Goal: Transaction & Acquisition: Purchase product/service

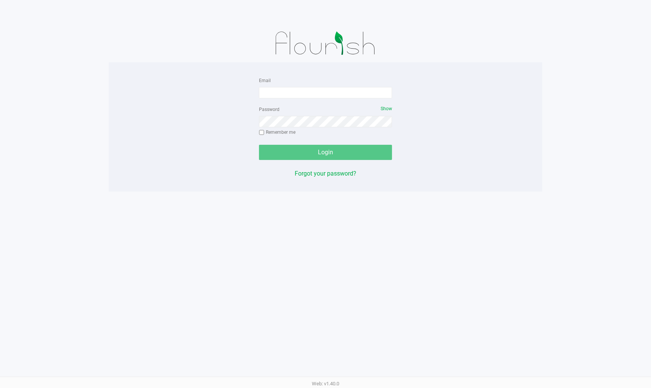
click at [151, 166] on div "Email Password Show Remember me Login Forgot your password?" at bounding box center [326, 127] width 434 height 103
click at [303, 90] on input "Email" at bounding box center [325, 92] width 133 height 11
type input "[EMAIL_ADDRESS][DOMAIN_NAME]"
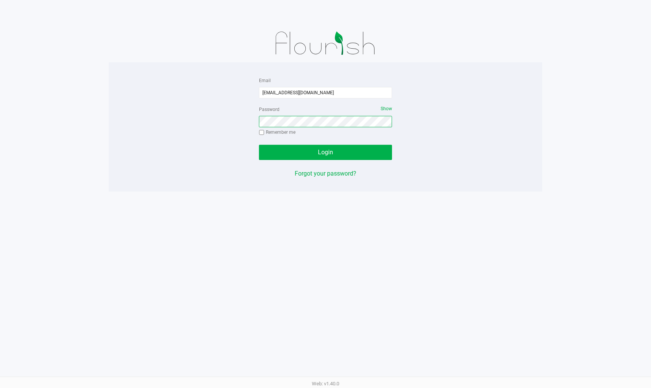
click at [259, 145] on button "Login" at bounding box center [325, 152] width 133 height 15
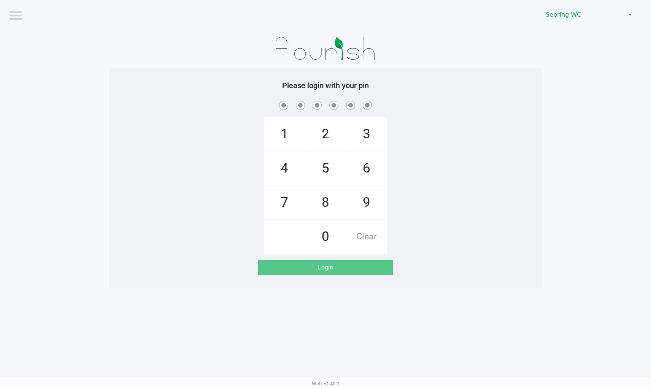
click at [537, 129] on div "1 4 7 2 5 8 0 3 6 9 Clear" at bounding box center [326, 176] width 434 height 155
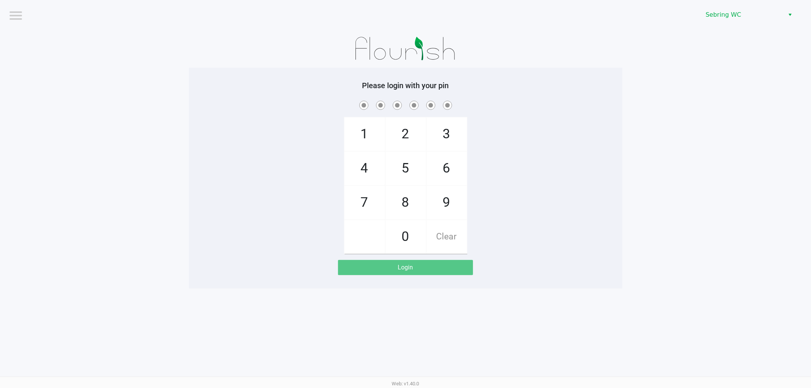
click at [218, 99] on span at bounding box center [406, 105] width 422 height 12
click at [265, 165] on div "1 4 7 2 5 8 0 3 6 9 Clear" at bounding box center [406, 176] width 434 height 155
checkbox input "true"
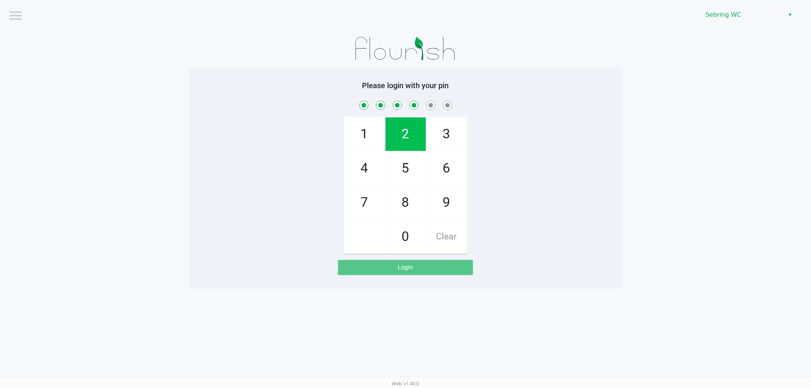
checkbox input "true"
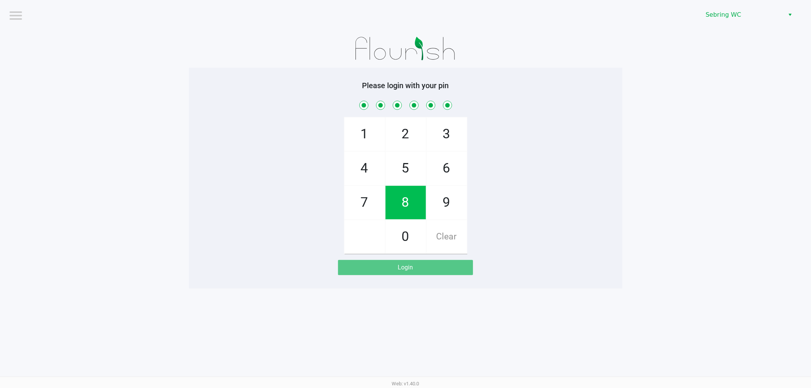
checkbox input "true"
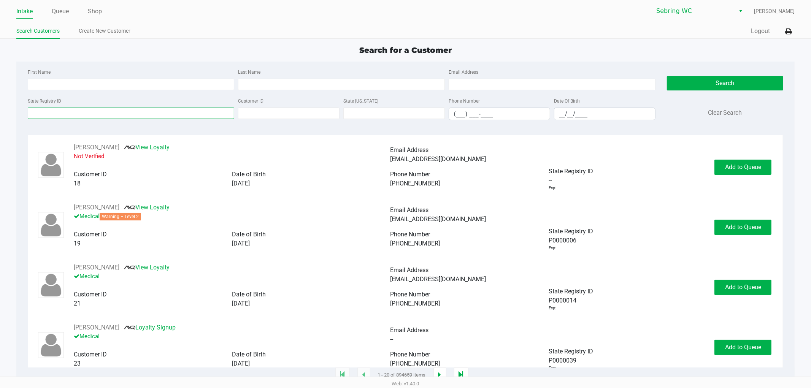
click at [79, 115] on input "State Registry ID" at bounding box center [131, 113] width 207 height 11
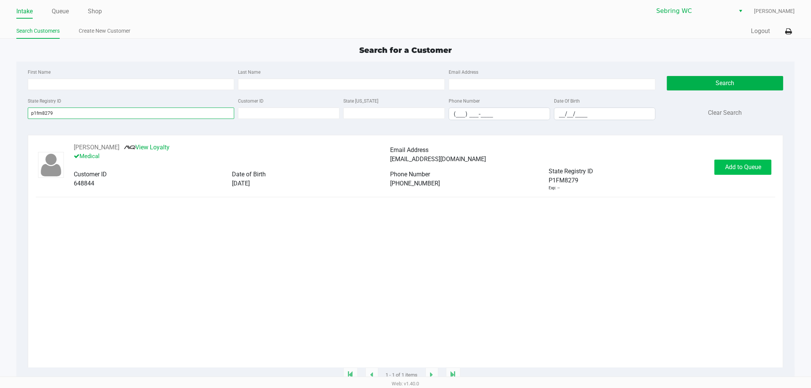
type input "p1fm8279"
click at [651, 168] on span "Add to Queue" at bounding box center [743, 167] width 36 height 7
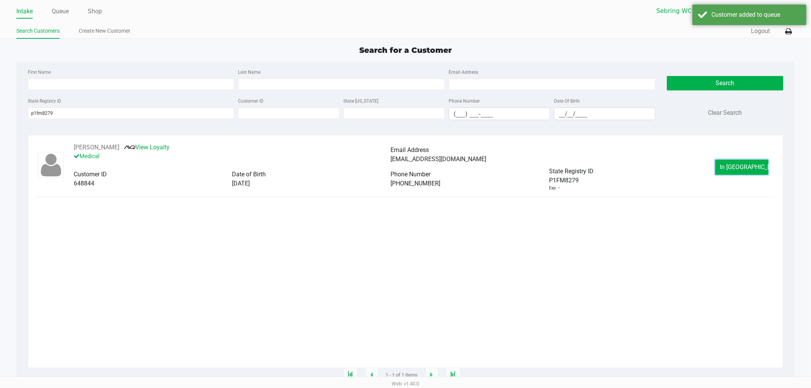
click at [651, 168] on span "In [GEOGRAPHIC_DATA]" at bounding box center [753, 167] width 64 height 7
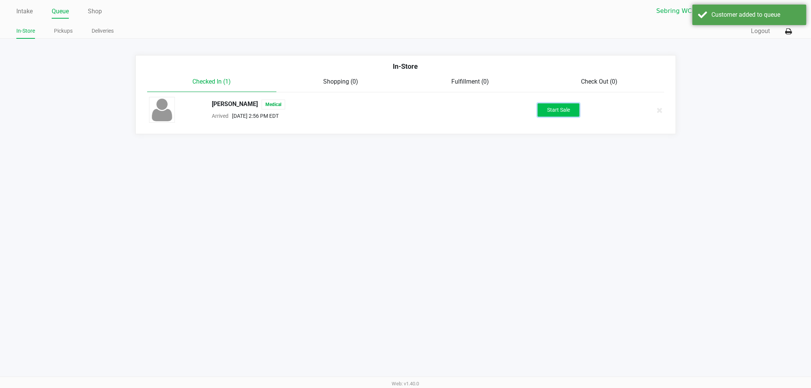
click at [560, 113] on button "Start Sale" at bounding box center [559, 109] width 42 height 13
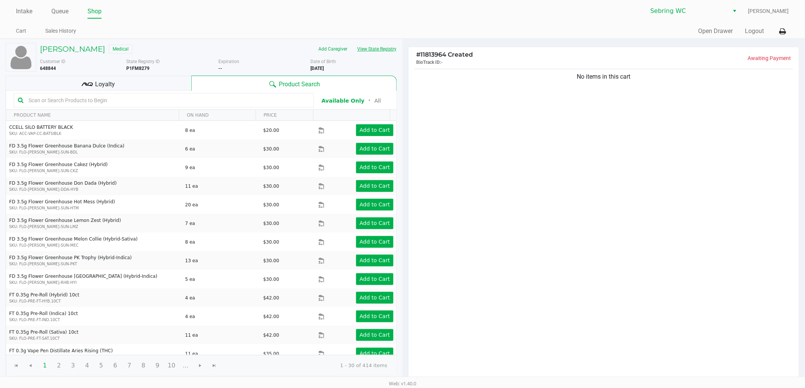
click at [381, 51] on button "View State Registry" at bounding box center [374, 49] width 45 height 12
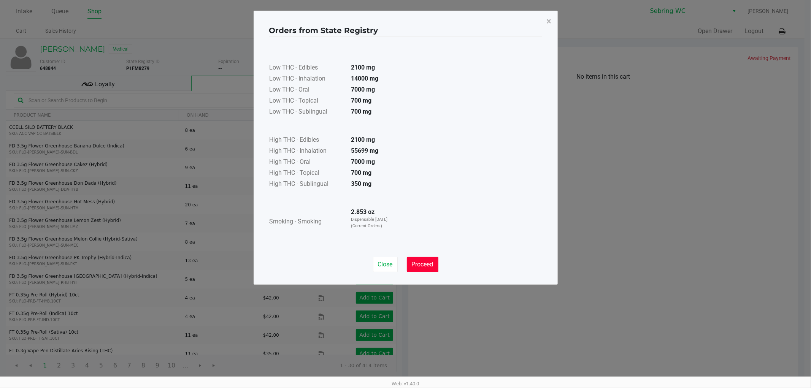
click at [432, 267] on span "Proceed" at bounding box center [423, 264] width 22 height 7
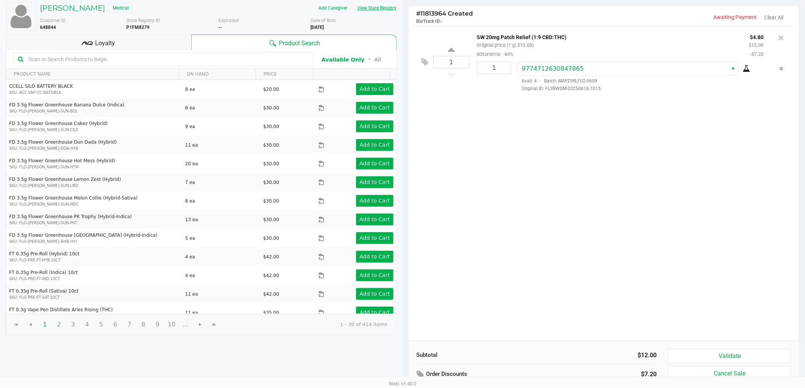
scroll to position [78, 0]
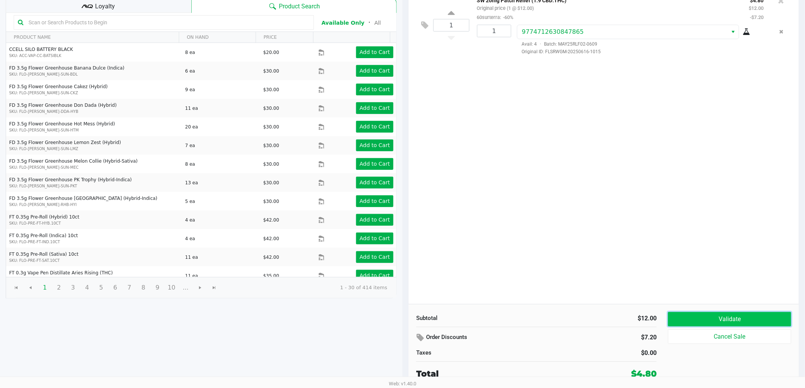
click at [651, 316] on button "Validate" at bounding box center [729, 319] width 123 height 14
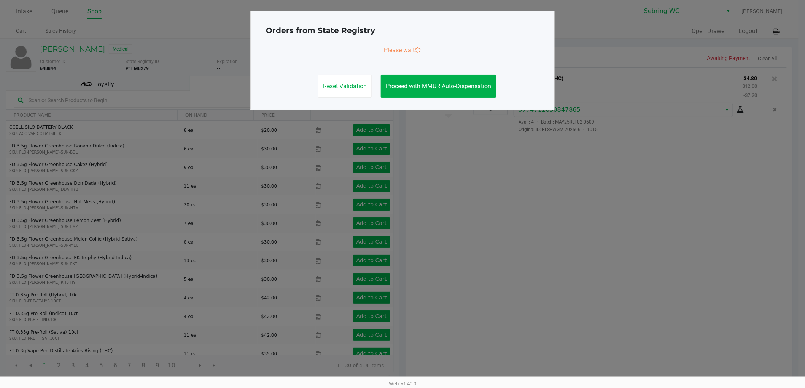
scroll to position [0, 0]
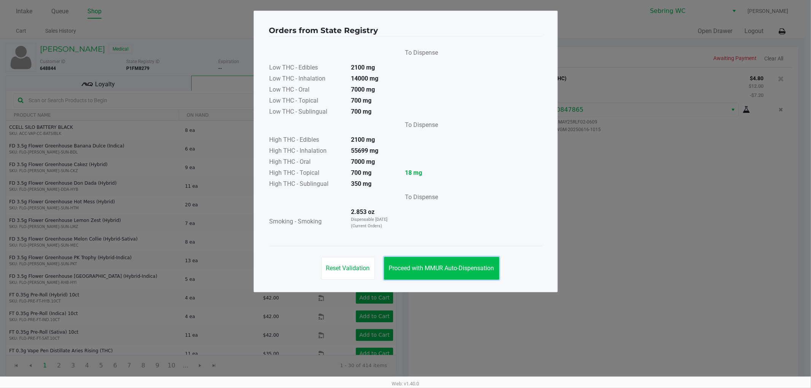
click at [457, 269] on span "Proceed with MMUR Auto-Dispensation" at bounding box center [441, 268] width 105 height 7
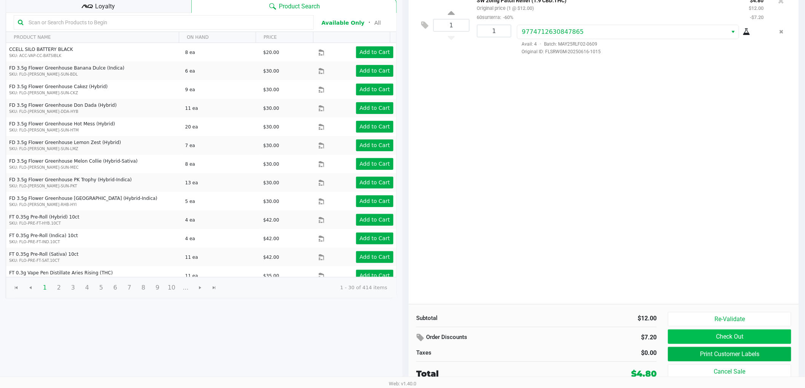
scroll to position [78, 0]
click at [651, 354] on button "Print Customer Labels" at bounding box center [729, 354] width 123 height 14
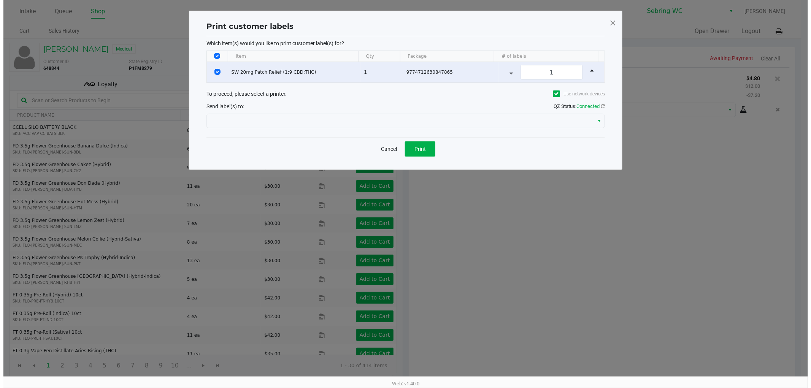
scroll to position [0, 0]
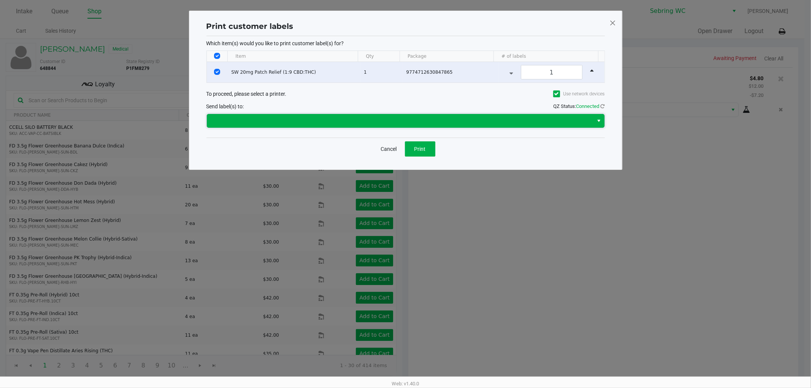
click at [398, 123] on span at bounding box center [401, 120] width 378 height 9
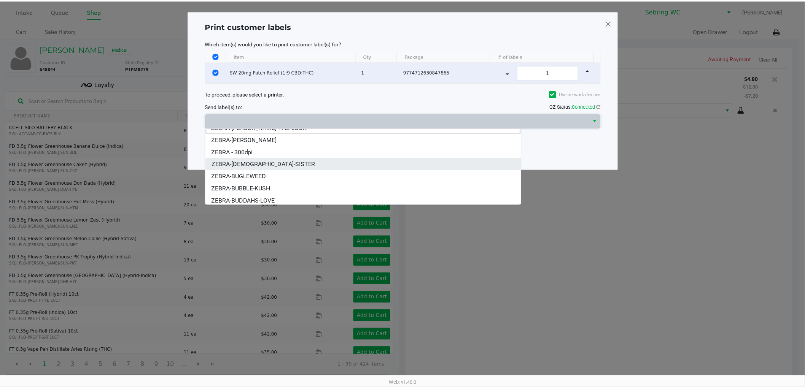
scroll to position [9, 0]
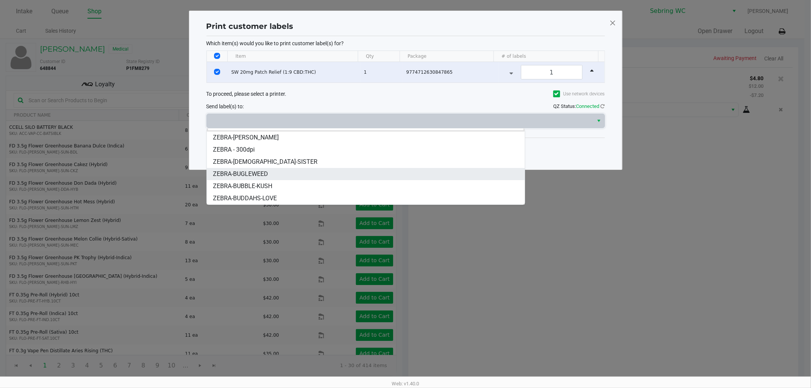
click at [267, 175] on span "ZEBRA-BUGLEWEED" at bounding box center [240, 174] width 55 height 9
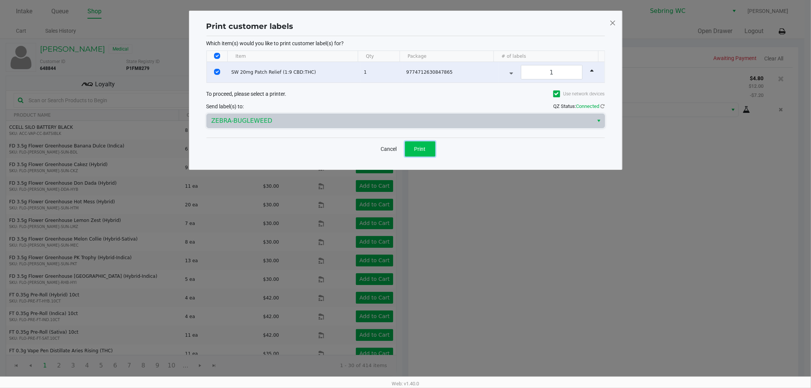
click at [411, 146] on button "Print" at bounding box center [420, 149] width 30 height 15
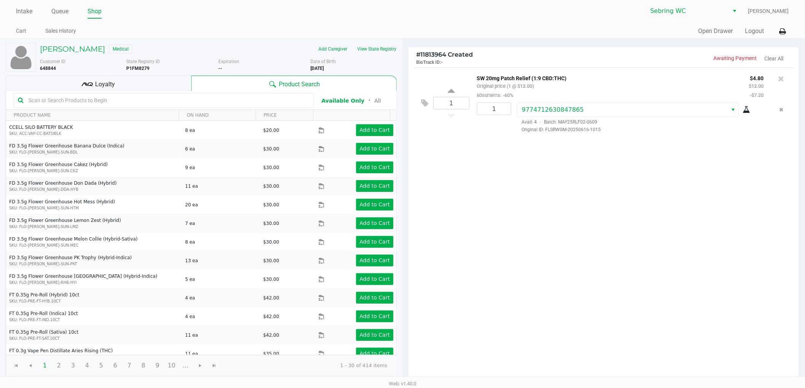
click at [154, 81] on div "Loyalty" at bounding box center [99, 83] width 186 height 15
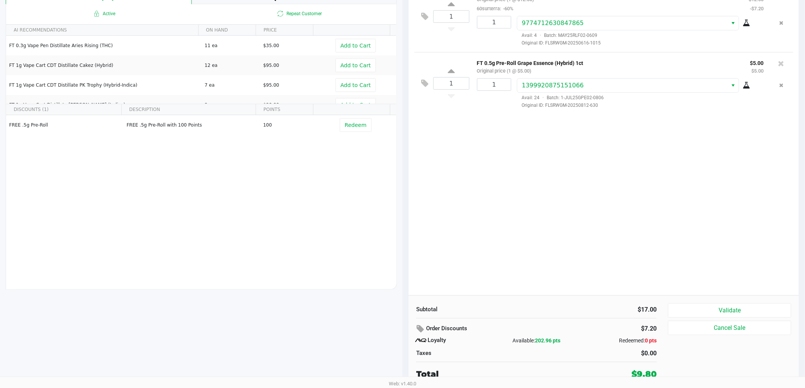
scroll to position [88, 0]
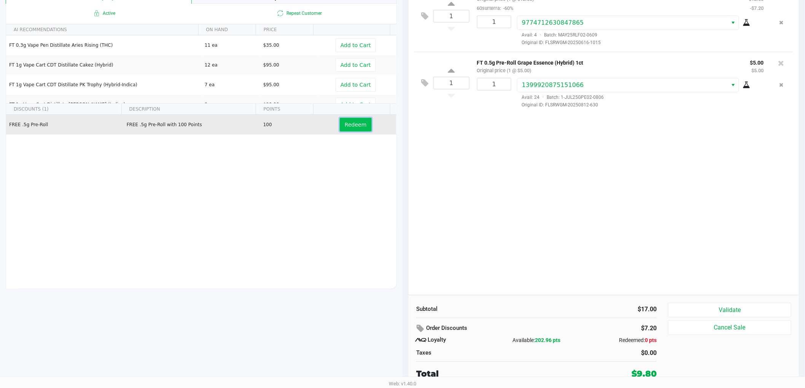
click at [347, 124] on span "Redeem" at bounding box center [356, 125] width 22 height 6
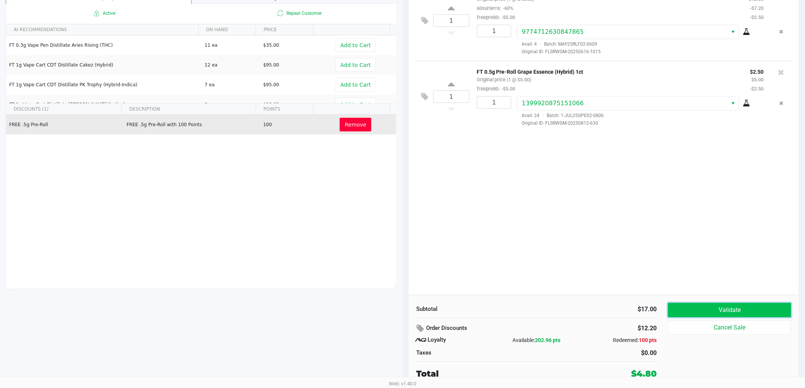
click at [651, 314] on button "Validate" at bounding box center [729, 310] width 123 height 14
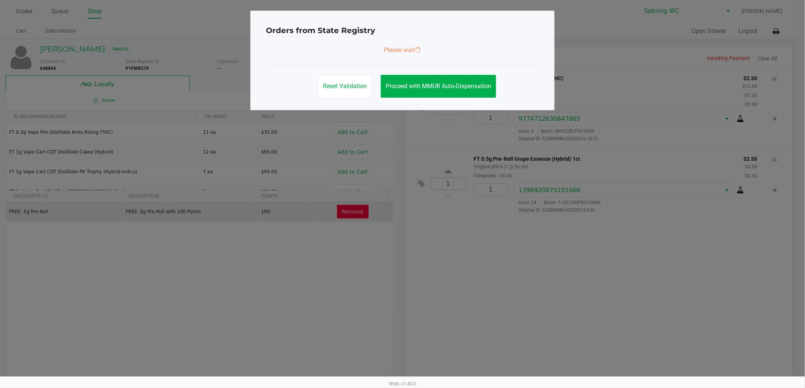
scroll to position [0, 0]
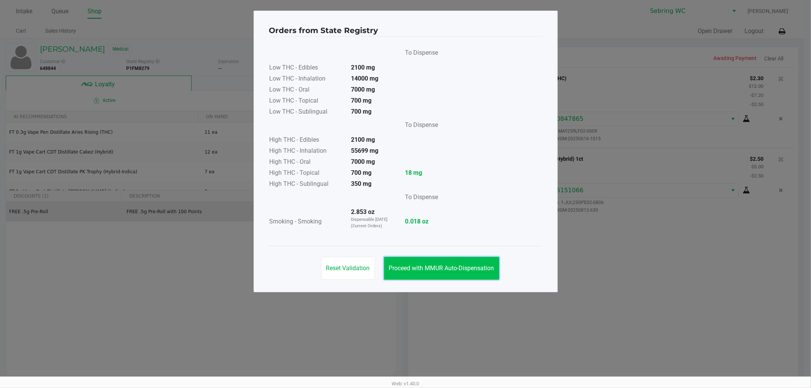
click at [438, 261] on button "Proceed with MMUR Auto-Dispensation" at bounding box center [441, 268] width 115 height 23
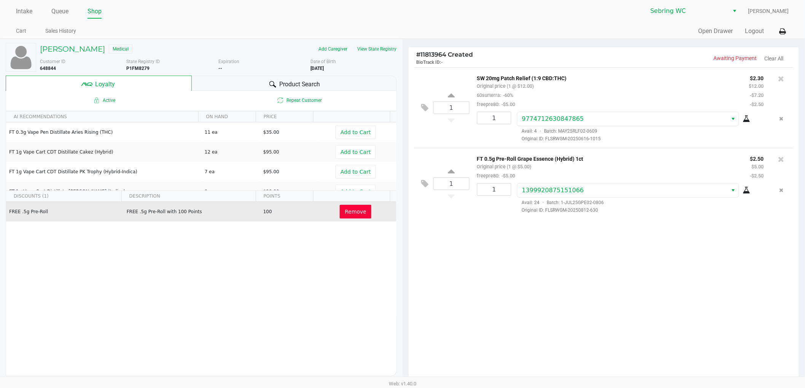
scroll to position [88, 0]
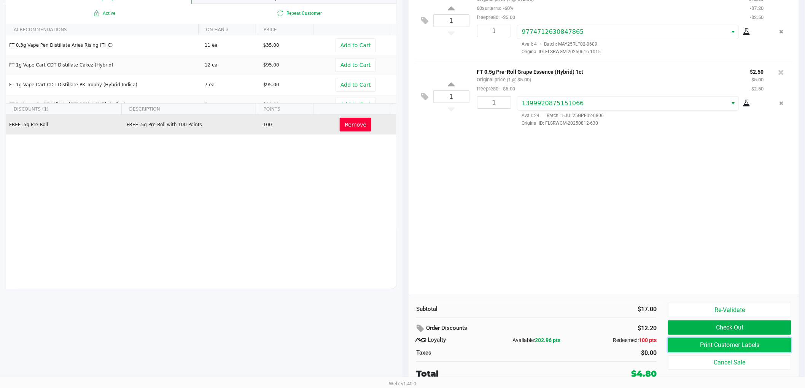
click at [651, 346] on button "Print Customer Labels" at bounding box center [729, 345] width 123 height 14
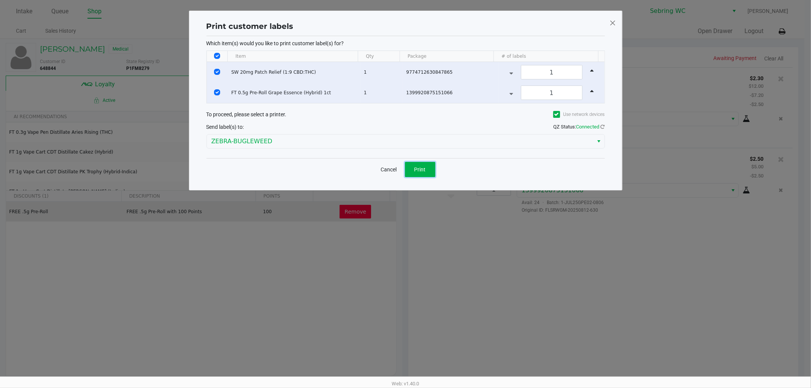
click at [423, 172] on span "Print" at bounding box center [420, 170] width 11 height 6
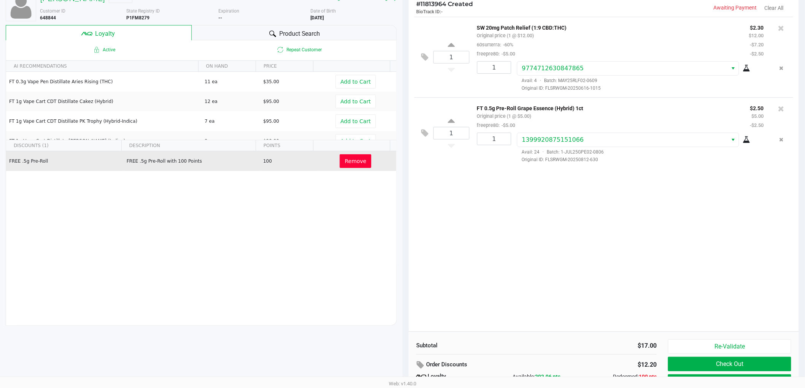
scroll to position [88, 0]
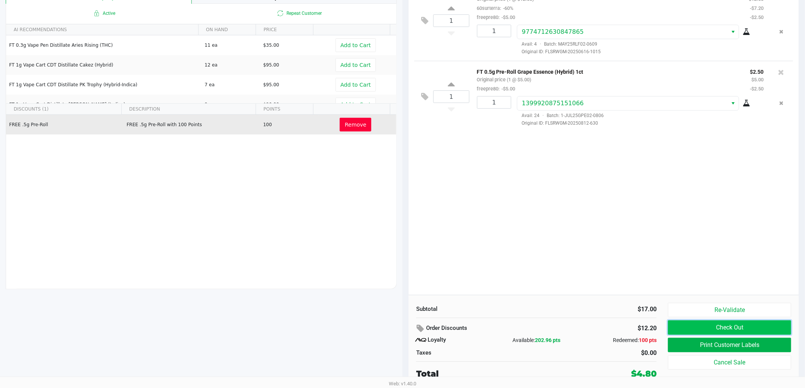
click at [651, 326] on button "Check Out" at bounding box center [729, 328] width 123 height 14
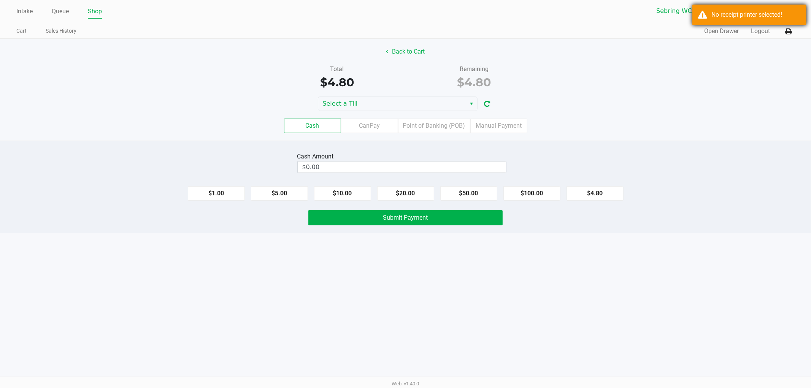
click at [651, 12] on div "No receipt printer selected!" at bounding box center [756, 14] width 89 height 9
click at [651, 32] on icon at bounding box center [789, 31] width 6 height 5
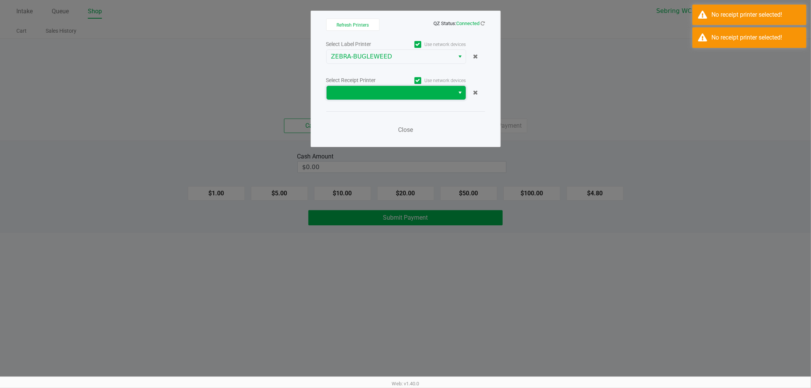
click at [437, 94] on span at bounding box center [390, 92] width 119 height 9
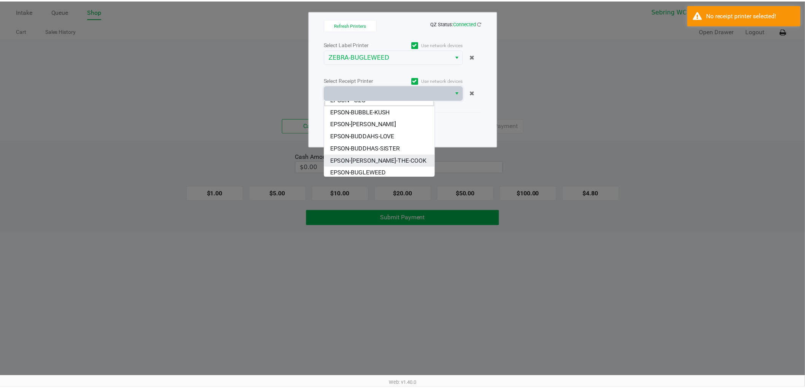
scroll to position [9, 0]
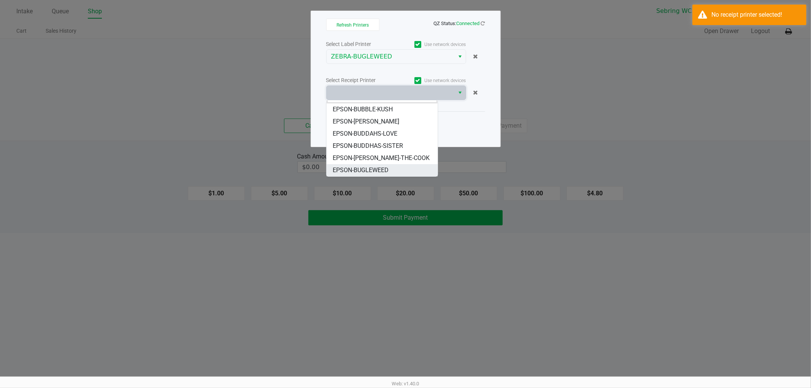
click at [386, 168] on span "EPSON-BUGLEWEED" at bounding box center [361, 170] width 56 height 9
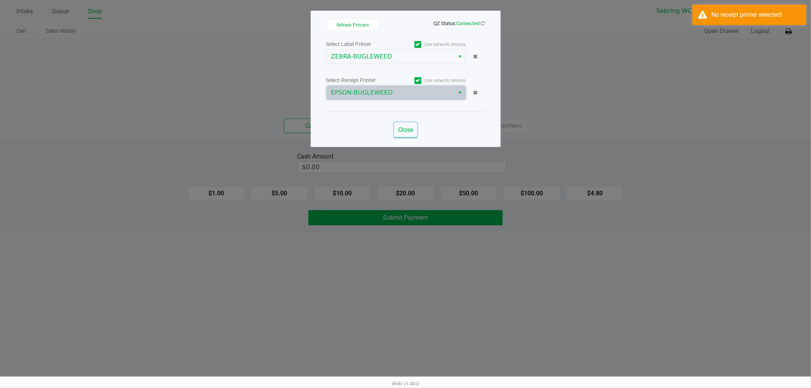
click at [408, 131] on span "Close" at bounding box center [405, 129] width 15 height 7
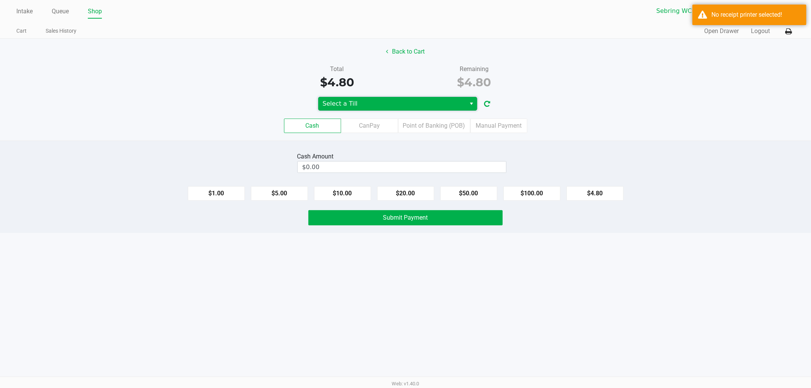
click at [353, 100] on span "Select a Till" at bounding box center [392, 103] width 139 height 9
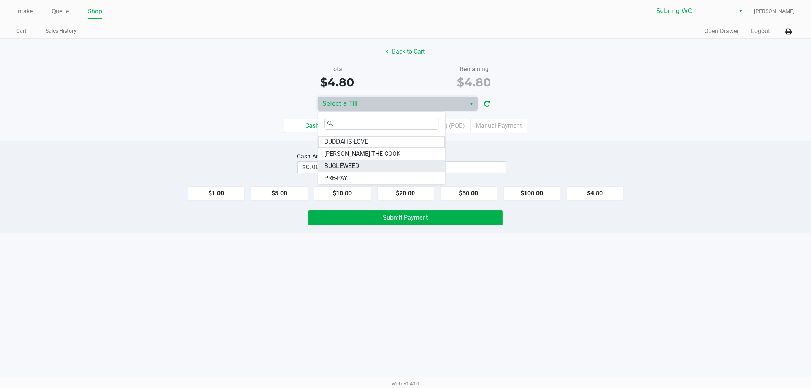
click at [359, 160] on li "BUGLEWEED" at bounding box center [381, 166] width 127 height 12
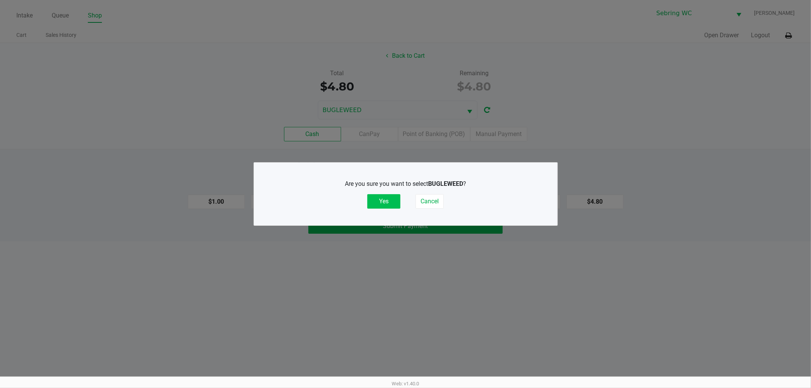
click at [372, 202] on button "Yes" at bounding box center [384, 201] width 33 height 14
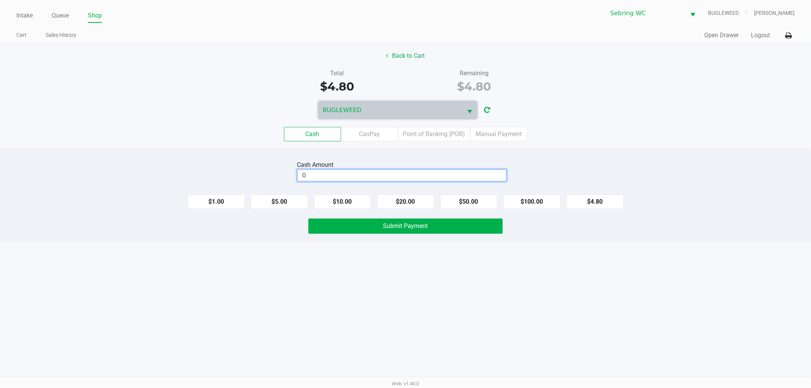
click at [354, 180] on input "0" at bounding box center [402, 175] width 208 height 11
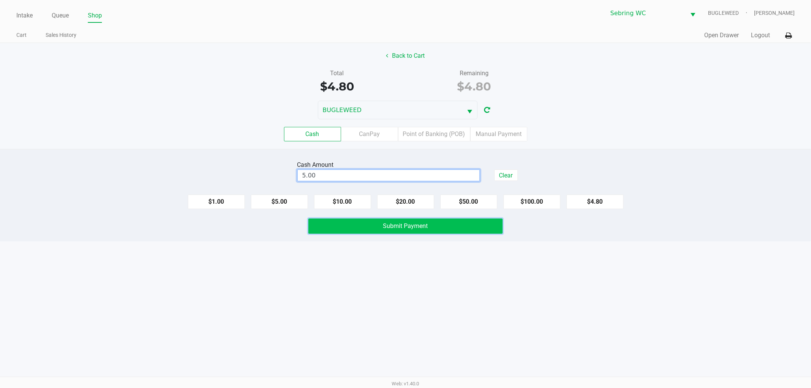
type input "$5.00"
click at [375, 234] on button "Submit Payment" at bounding box center [406, 226] width 194 height 15
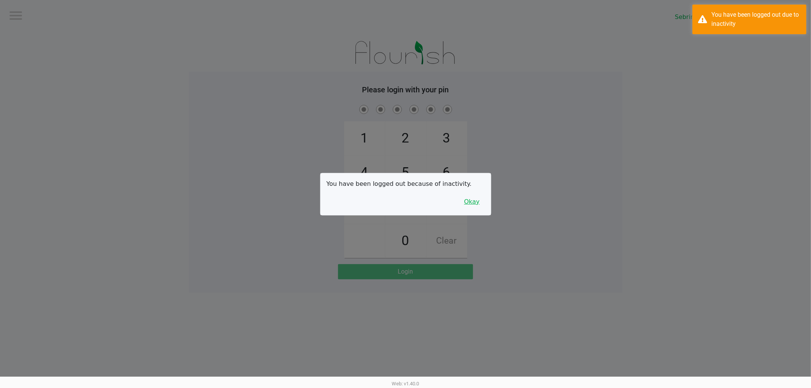
click at [474, 200] on button "Okay" at bounding box center [472, 202] width 25 height 14
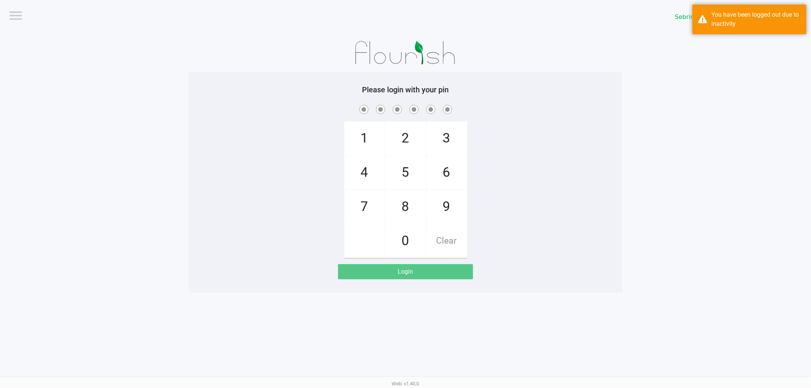
click at [317, 159] on div "1 4 7 2 5 8 0 3 6 9 Clear" at bounding box center [406, 180] width 434 height 155
checkbox input "true"
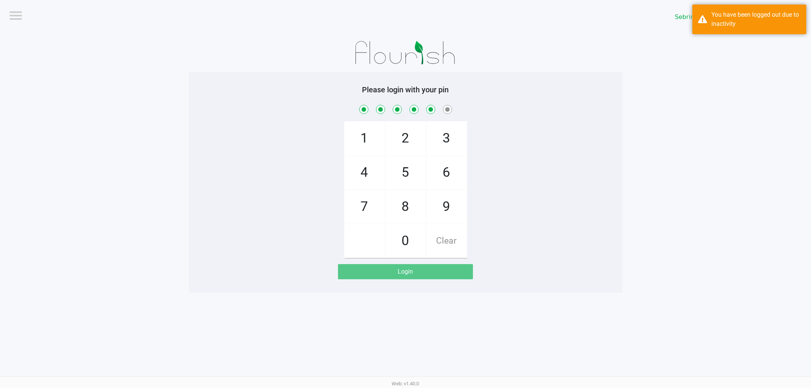
checkbox input "true"
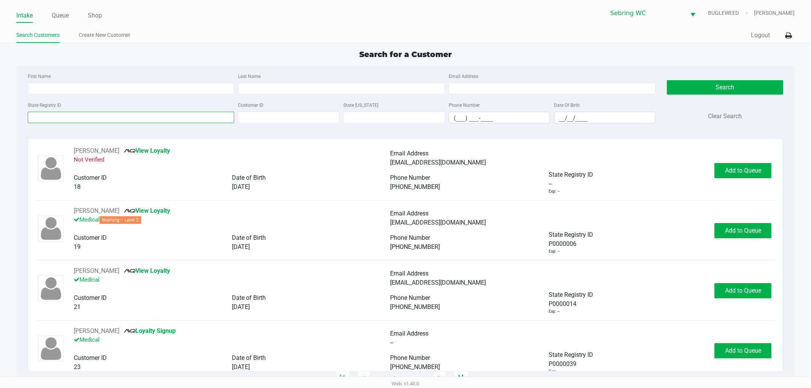
click at [93, 119] on input "State Registry ID" at bounding box center [131, 117] width 207 height 11
click at [71, 116] on input "State Registry ID" at bounding box center [131, 117] width 207 height 11
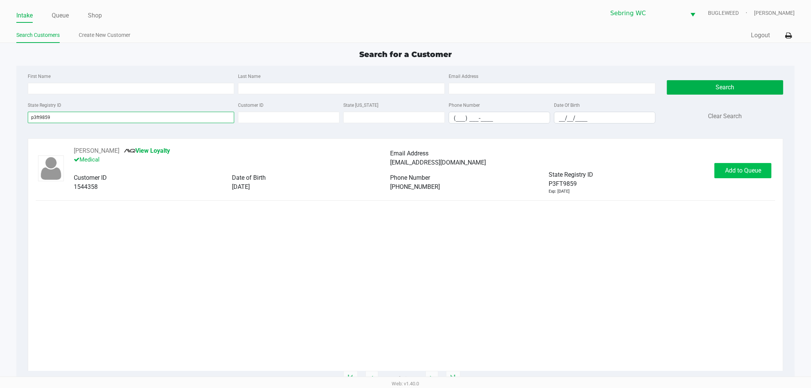
type input "p3ft9859"
click at [651, 168] on span "Add to Queue" at bounding box center [743, 170] width 36 height 7
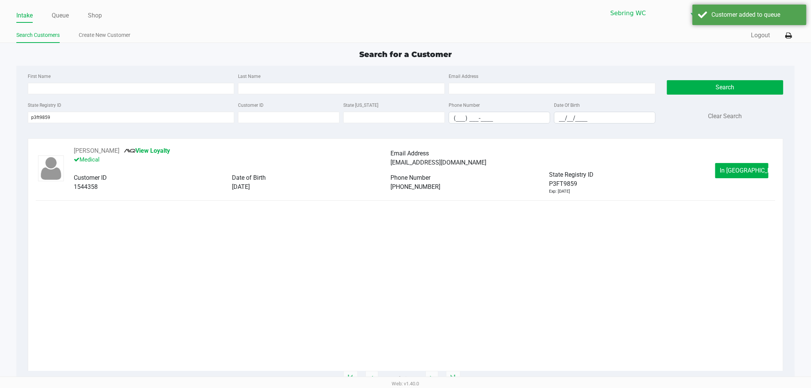
click at [651, 170] on span "In [GEOGRAPHIC_DATA]" at bounding box center [753, 170] width 64 height 7
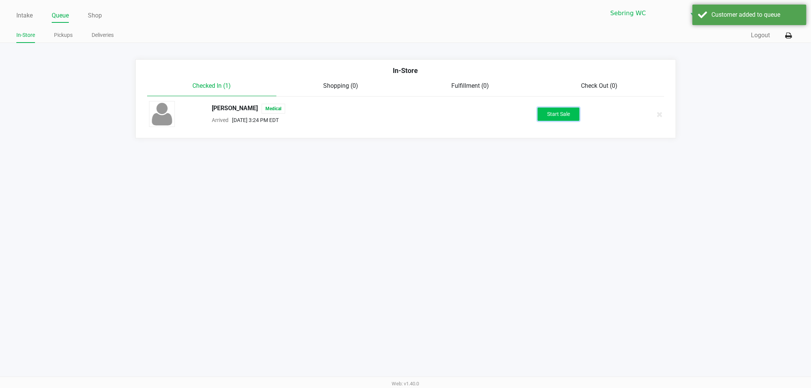
click at [566, 116] on button "Start Sale" at bounding box center [559, 114] width 42 height 13
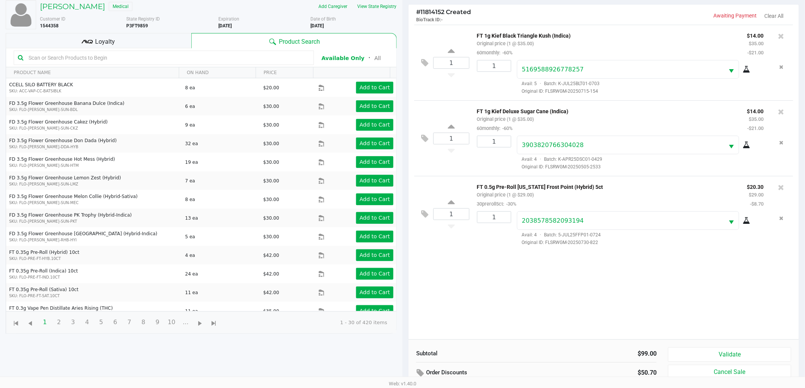
scroll to position [83, 0]
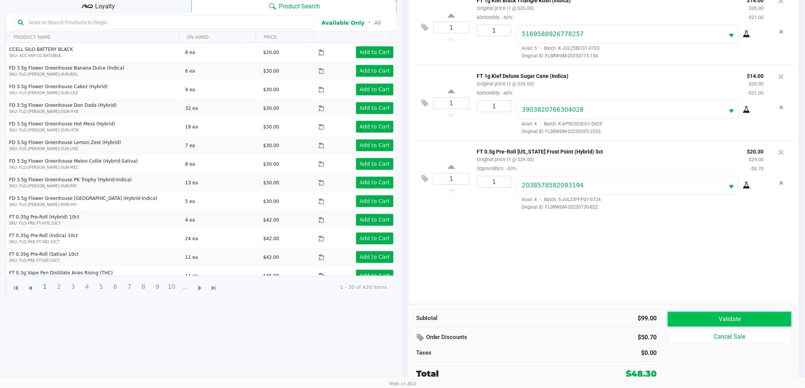
click at [651, 317] on button "Validate" at bounding box center [729, 319] width 123 height 14
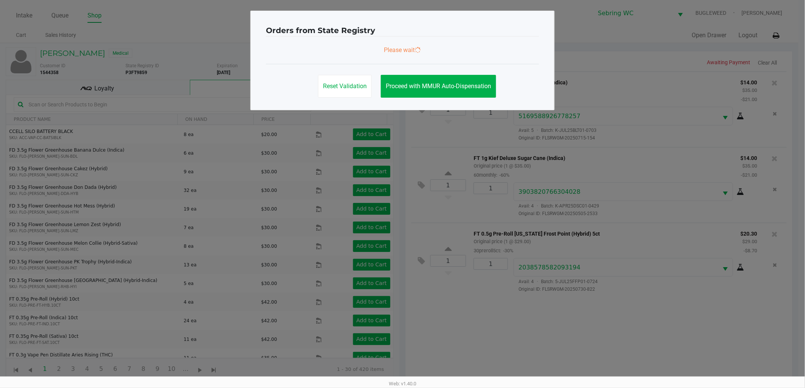
scroll to position [0, 0]
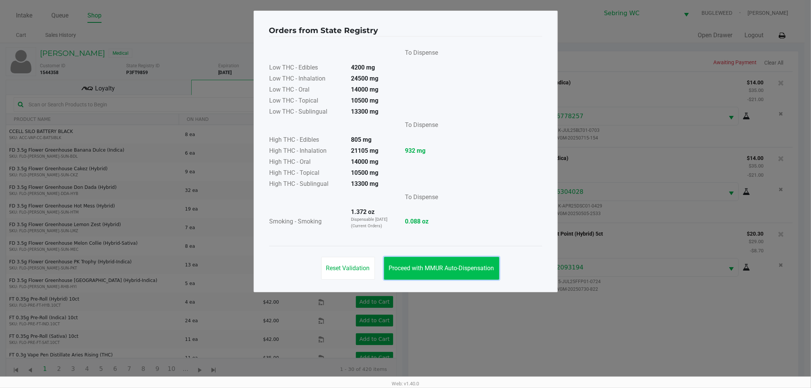
click at [424, 265] on span "Proceed with MMUR Auto-Dispensation" at bounding box center [441, 268] width 105 height 7
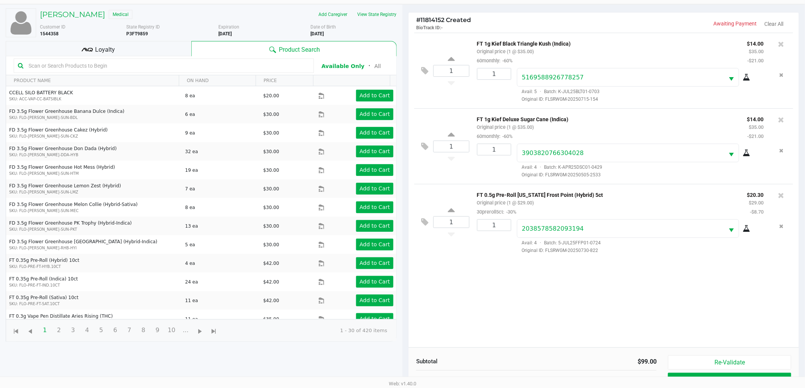
scroll to position [83, 0]
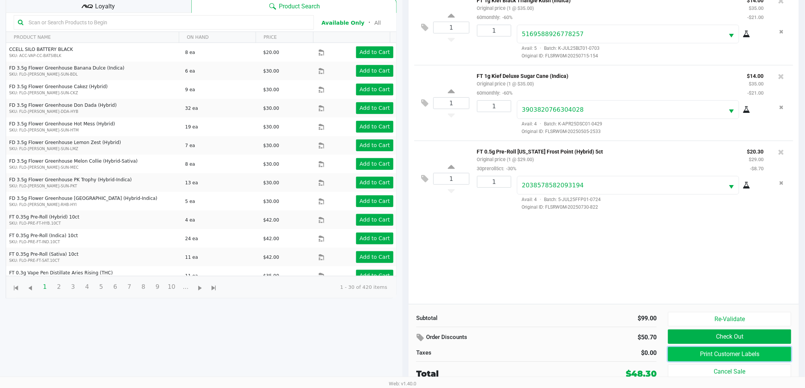
click at [651, 348] on button "Print Customer Labels" at bounding box center [729, 354] width 123 height 14
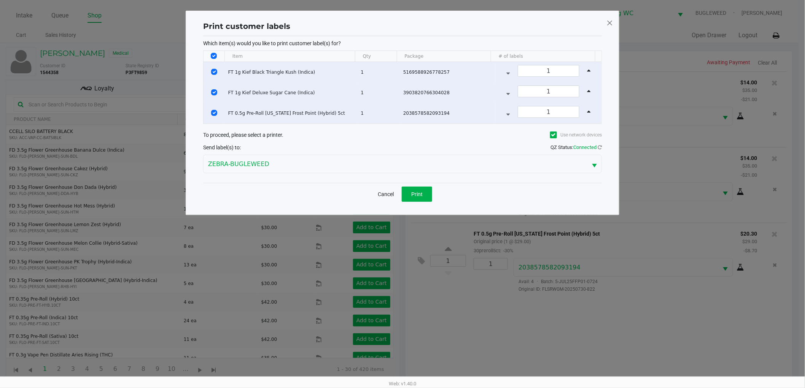
scroll to position [0, 0]
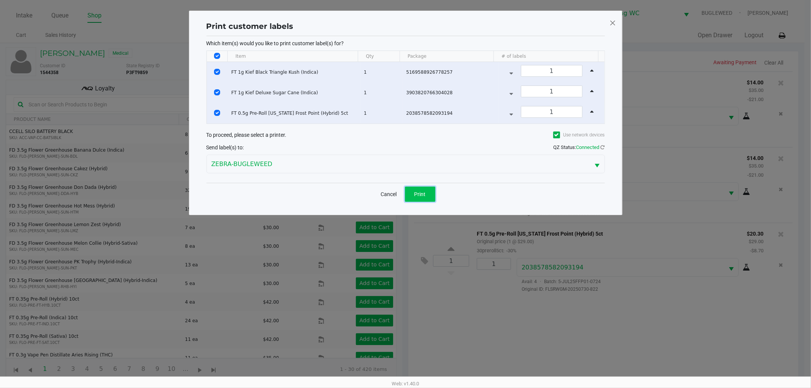
click at [414, 197] on button "Print" at bounding box center [420, 194] width 30 height 15
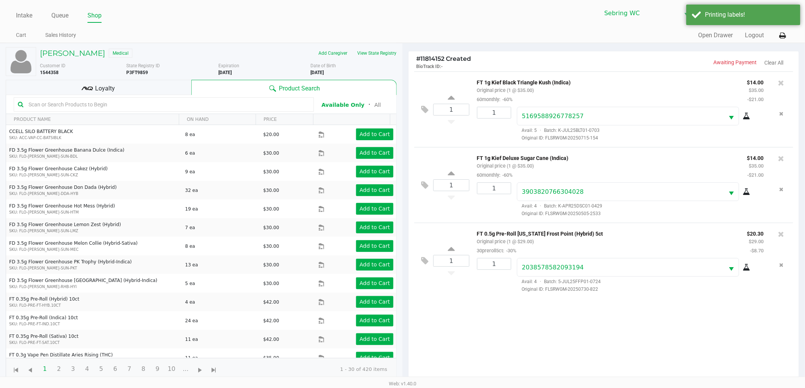
click at [153, 92] on div "Loyalty" at bounding box center [99, 87] width 186 height 15
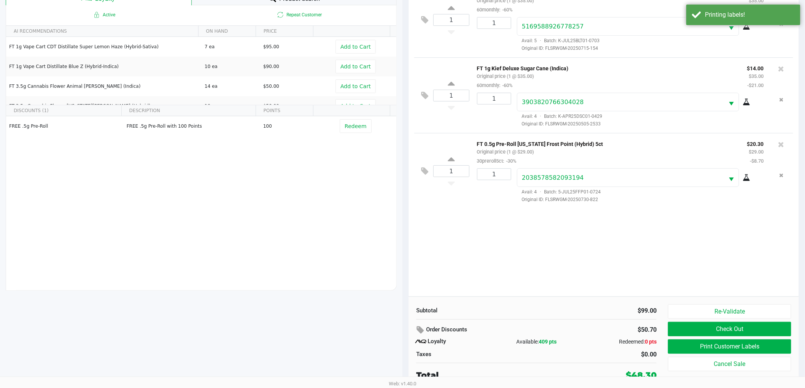
scroll to position [92, 0]
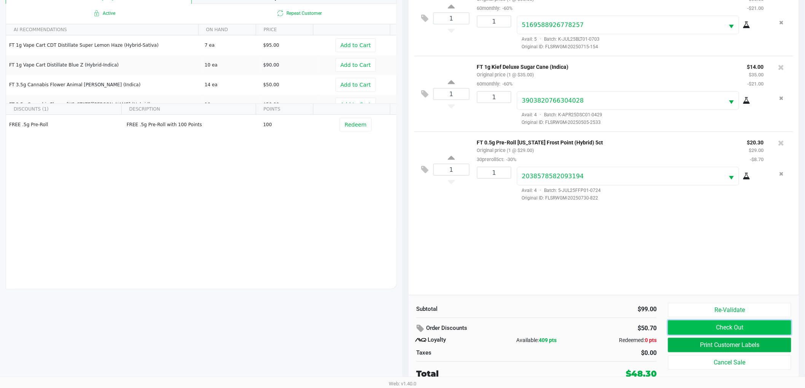
click at [651, 328] on button "Check Out" at bounding box center [729, 328] width 123 height 14
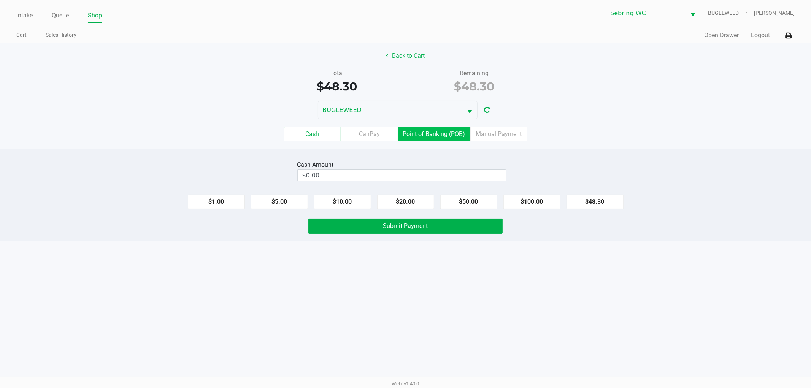
click at [446, 139] on label "Point of Banking (POB)" at bounding box center [434, 134] width 72 height 14
click at [0, 0] on 7 "Point of Banking (POB)" at bounding box center [0, 0] width 0 height 0
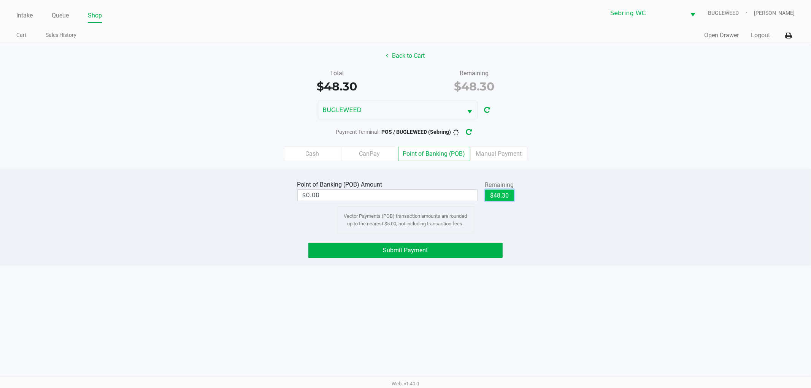
click at [504, 196] on button "$48.30" at bounding box center [499, 195] width 29 height 11
type input "$48.30"
click at [451, 250] on button "Submit Payment" at bounding box center [406, 250] width 194 height 15
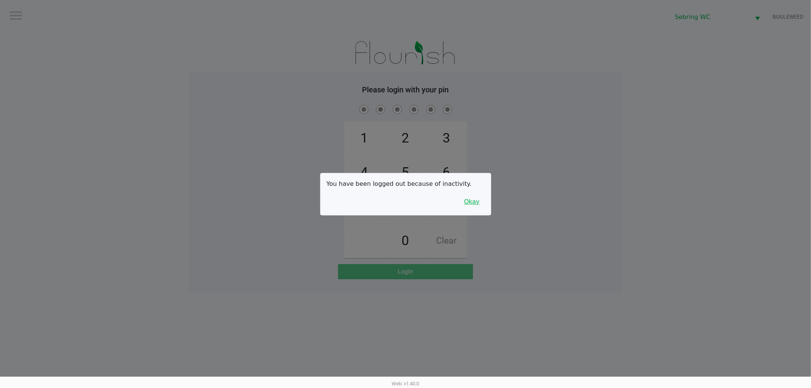
click at [476, 200] on button "Okay" at bounding box center [472, 202] width 25 height 14
